Goal: Task Accomplishment & Management: Use online tool/utility

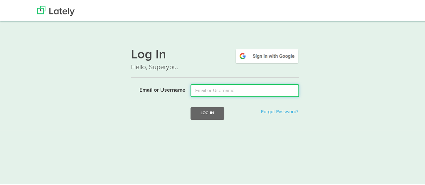
click at [212, 88] on input "Email or Username" at bounding box center [245, 89] width 109 height 13
type input "[EMAIL_ADDRESS][DOMAIN_NAME]"
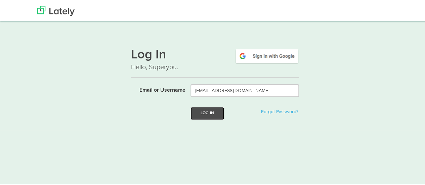
click at [208, 114] on button "Log In" at bounding box center [208, 112] width 34 height 12
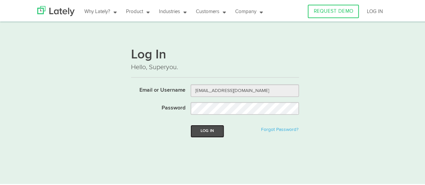
click at [207, 131] on button "Log In" at bounding box center [208, 130] width 34 height 12
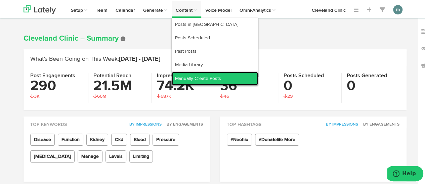
click at [191, 76] on link "Manually Create Posts" at bounding box center [215, 77] width 86 height 13
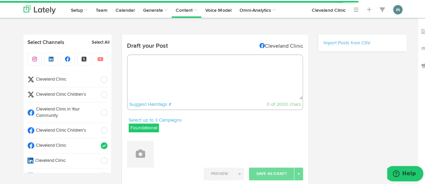
select select "10"
select select "58"
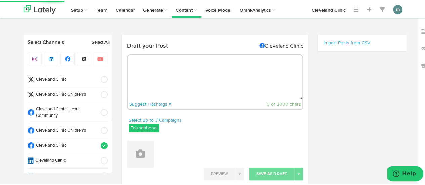
click at [154, 61] on textarea at bounding box center [215, 76] width 175 height 44
paste textarea "Asthma can be unpredictable, which makes prevention extra important. https://cl…"
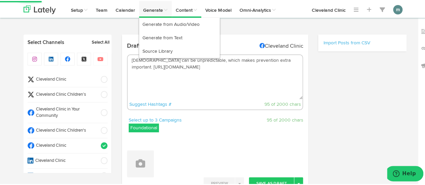
type textarea "Asthma can be unpredictable, which makes prevention extra important. https://cl…"
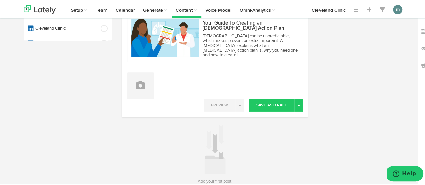
scroll to position [134, 0]
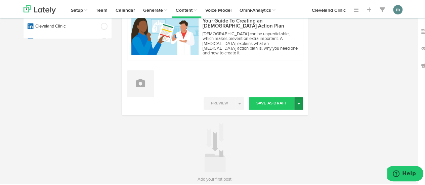
click at [297, 104] on button "Toggle Dropdown" at bounding box center [299, 102] width 9 height 13
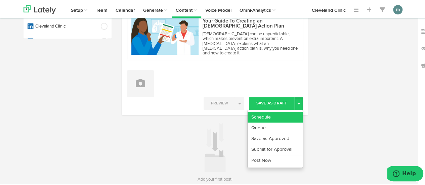
click at [282, 116] on link "Schedule" at bounding box center [275, 116] width 55 height 11
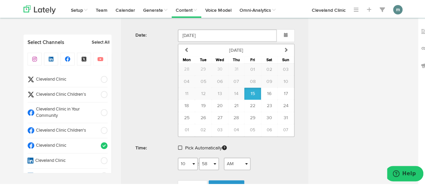
scroll to position [336, 0]
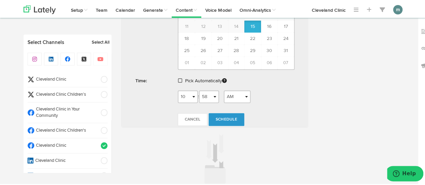
click at [178, 77] on span at bounding box center [180, 79] width 4 height 5
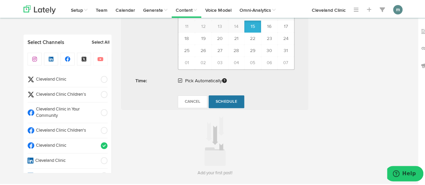
click at [228, 99] on span "Schedule" at bounding box center [227, 101] width 22 height 4
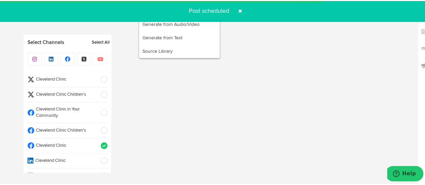
radio input "true"
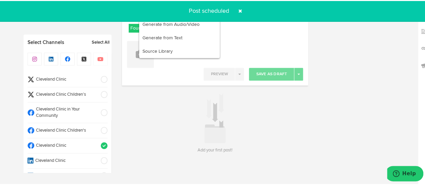
scroll to position [99, 0]
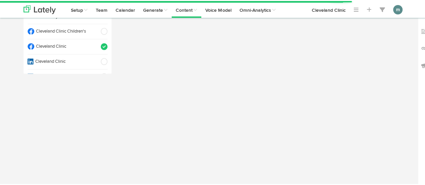
select select "10"
select select "59"
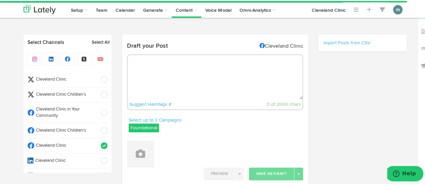
click at [155, 73] on textarea at bounding box center [215, 76] width 175 height 44
paste textarea "Our expert explains the best ways to distinguish between heartburn and a heart …"
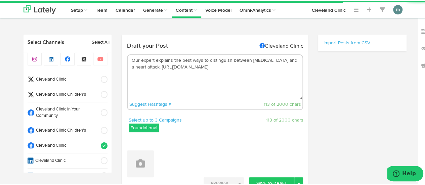
type textarea "Our expert explains the best ways to distinguish between heartburn and a heart …"
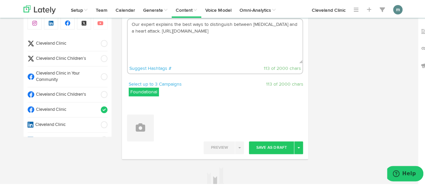
scroll to position [67, 0]
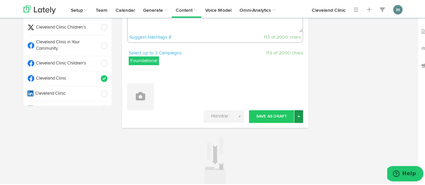
click at [298, 116] on button "Toggle Dropdown" at bounding box center [299, 115] width 9 height 13
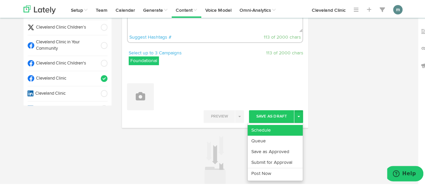
click at [285, 125] on link "Schedule" at bounding box center [275, 129] width 55 height 11
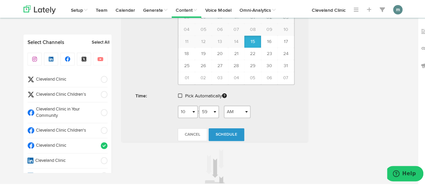
scroll to position [269, 0]
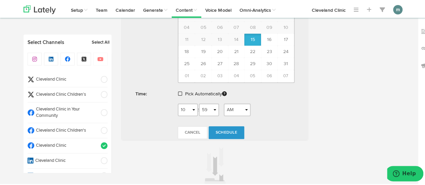
click at [177, 89] on div "Pick Automatically" at bounding box center [236, 94] width 127 height 15
click at [178, 90] on span at bounding box center [180, 92] width 4 height 5
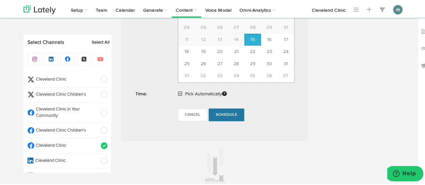
click at [217, 114] on span "Schedule" at bounding box center [227, 114] width 22 height 4
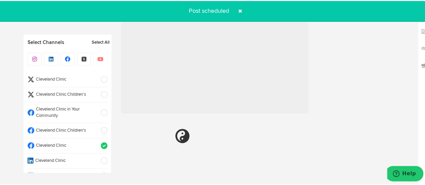
radio input "true"
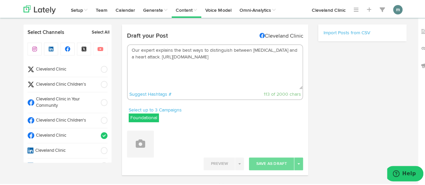
scroll to position [0, 0]
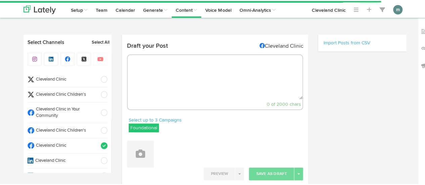
select select "10"
select select "59"
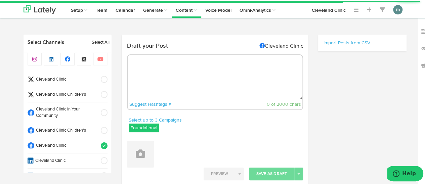
click at [169, 75] on textarea at bounding box center [215, 76] width 175 height 44
paste textarea "In the past, doctors may have advised against physical activity due to concerns…"
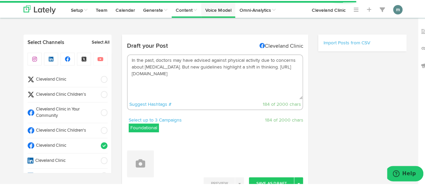
type textarea "In the past, doctors may have advised against physical activity due to concerns…"
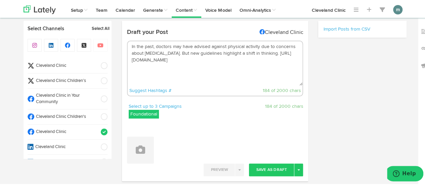
scroll to position [101, 0]
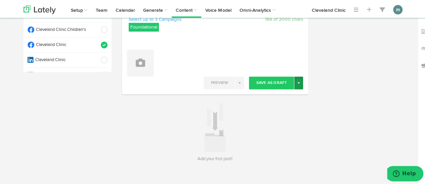
click at [297, 86] on button "Toggle Dropdown" at bounding box center [299, 82] width 9 height 13
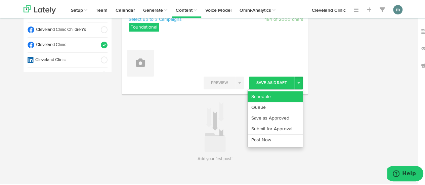
click at [285, 96] on link "Schedule" at bounding box center [275, 95] width 55 height 11
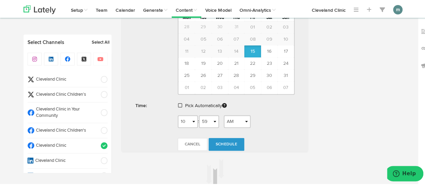
scroll to position [264, 0]
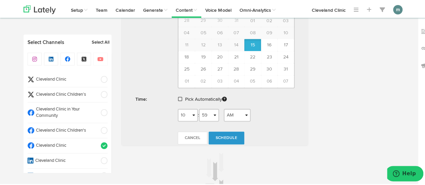
click at [178, 97] on span at bounding box center [180, 98] width 4 height 5
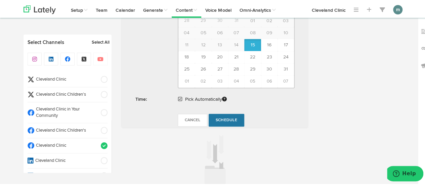
click at [226, 117] on span "Schedule" at bounding box center [227, 119] width 22 height 4
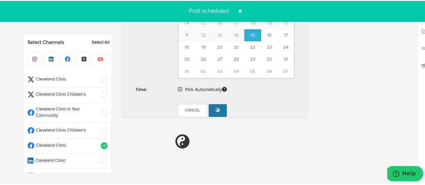
radio input "true"
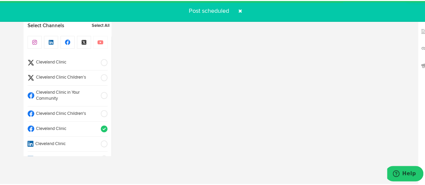
scroll to position [99, 0]
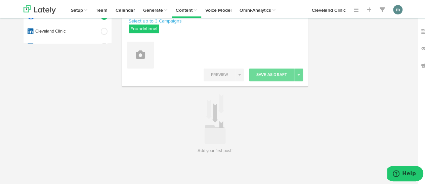
drag, startPoint x: 24, startPoint y: 133, endPoint x: 27, endPoint y: 132, distance: 3.8
click at [24, 133] on div "Select Channels Select All Cleveland Clinic Cleveland Clinic Children’s Clevela…" at bounding box center [68, 44] width 88 height 221
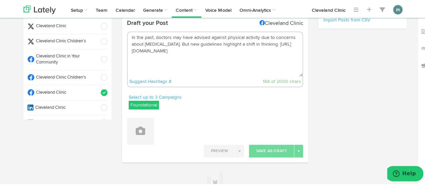
scroll to position [34, 0]
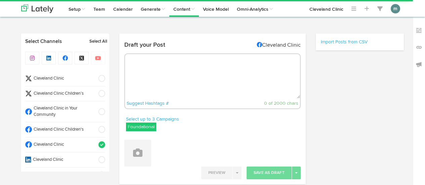
radio input "true"
select select "11"
select select "03"
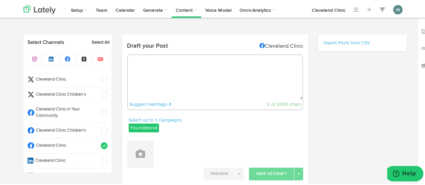
click at [56, 145] on span "Cleveland Clinic" at bounding box center [65, 145] width 62 height 6
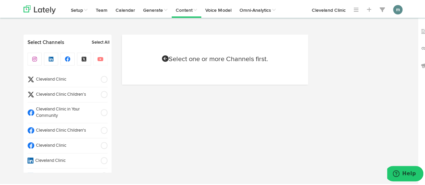
click at [75, 77] on span "Cleveland Clinic" at bounding box center [65, 79] width 62 height 6
select select "11"
select select "03"
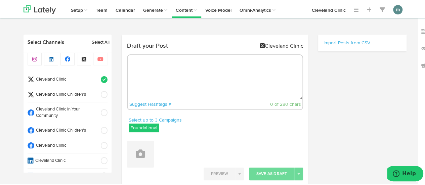
click at [149, 71] on textarea at bounding box center [215, 76] width 175 height 44
paste textarea "Asthma can be unpredictable, which makes prevention extra important. https://cl…"
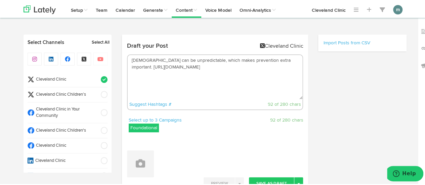
type textarea "Asthma can be unpredictable, which makes prevention extra important. https://cl…"
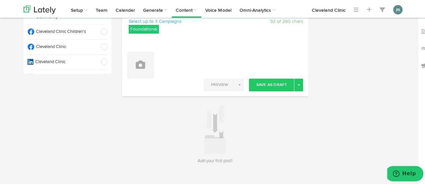
scroll to position [101, 0]
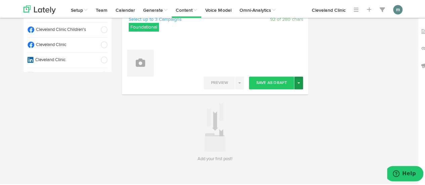
click at [298, 82] on span "button" at bounding box center [299, 81] width 3 height 1
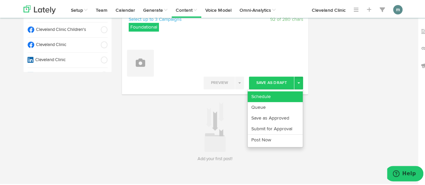
click at [281, 93] on link "Schedule" at bounding box center [275, 95] width 55 height 11
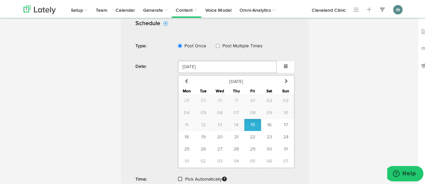
scroll to position [202, 0]
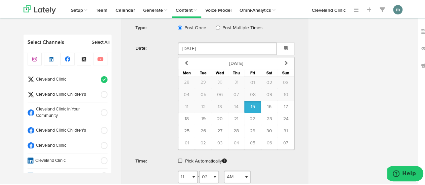
click at [178, 159] on span at bounding box center [180, 160] width 4 height 5
click at [219, 179] on span "Schedule" at bounding box center [227, 181] width 22 height 4
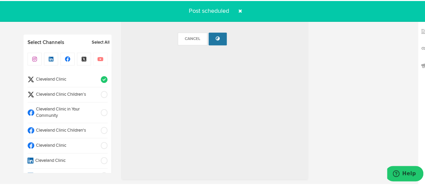
radio input "true"
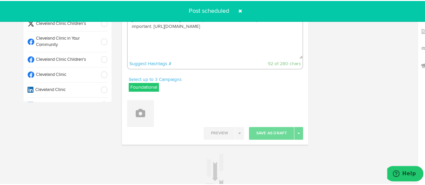
scroll to position [0, 0]
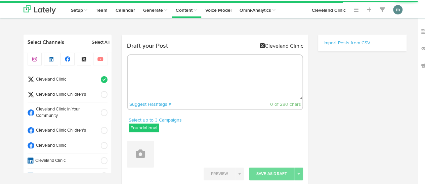
radio input "true"
select select "11"
select select "03"
click at [170, 75] on textarea at bounding box center [215, 76] width 175 height 44
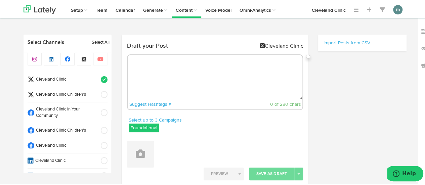
paste textarea "Our expert explains the best ways to distinguish between heartburn and a heart …"
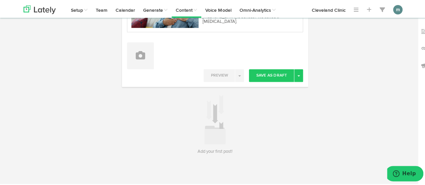
scroll to position [162, 0]
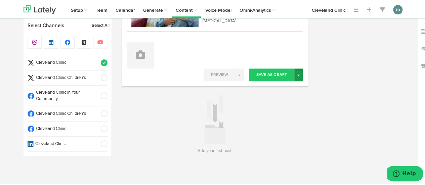
type textarea "Our expert explains the best ways to distinguish between heartburn and a heart …"
click at [295, 78] on button "Toggle Dropdown" at bounding box center [299, 74] width 9 height 13
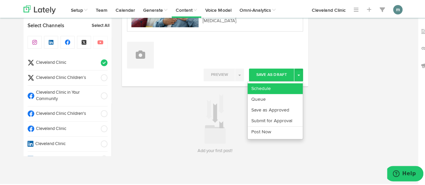
click at [290, 87] on link "Schedule" at bounding box center [275, 87] width 55 height 11
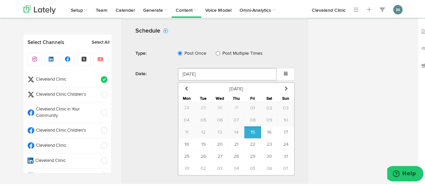
scroll to position [297, 0]
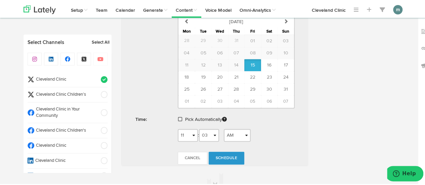
click at [178, 118] on span at bounding box center [180, 118] width 4 height 5
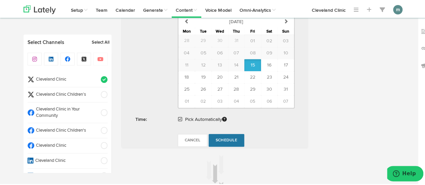
click at [223, 138] on span "Schedule" at bounding box center [227, 140] width 22 height 4
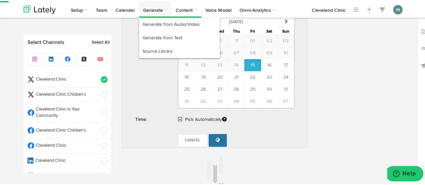
radio input "true"
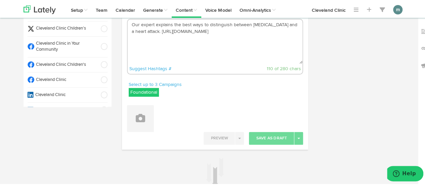
scroll to position [0, 0]
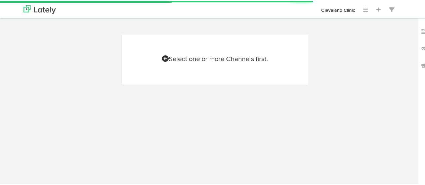
scroll to position [30, 0]
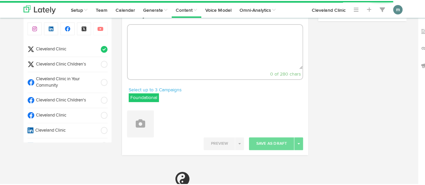
select select "11"
select select "04"
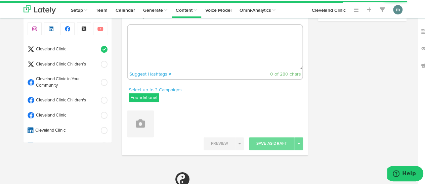
click at [175, 45] on textarea at bounding box center [215, 46] width 175 height 44
paste textarea "In the past, doctors may have advised against physical activity due to concerns…"
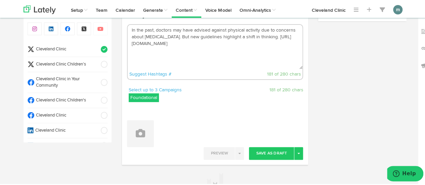
type textarea "In the past, doctors may have advised against physical activity due to concerns…"
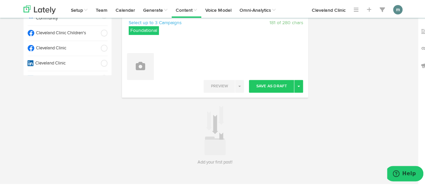
scroll to position [101, 0]
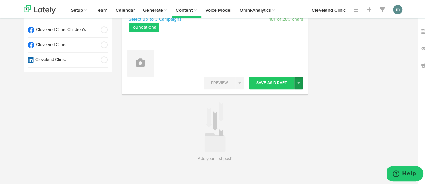
click at [298, 84] on button "Toggle Dropdown" at bounding box center [299, 82] width 9 height 13
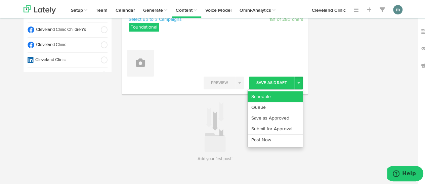
click at [270, 99] on link "Schedule" at bounding box center [275, 95] width 55 height 11
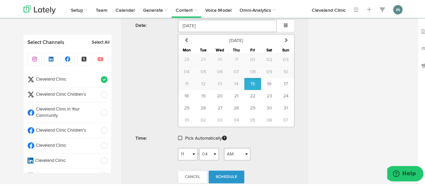
scroll to position [235, 0]
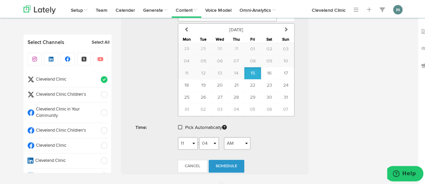
click at [178, 125] on span at bounding box center [180, 126] width 4 height 5
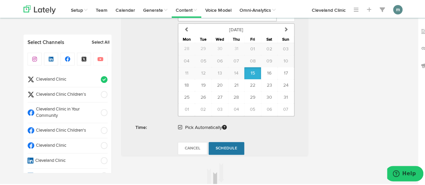
click at [225, 147] on span "Schedule" at bounding box center [227, 148] width 22 height 4
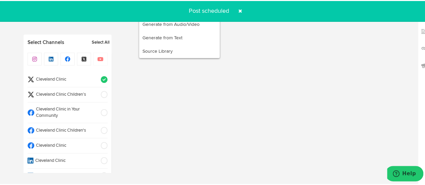
radio input "true"
